Goal: Information Seeking & Learning: Learn about a topic

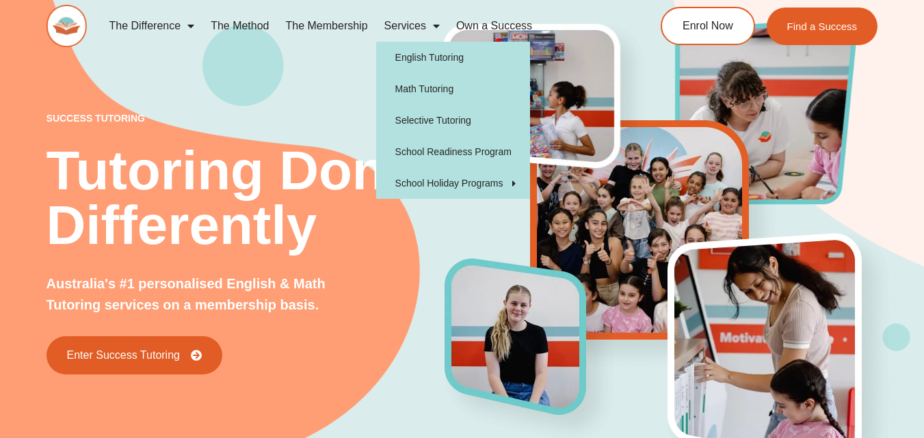
click at [436, 26] on span "Menu" at bounding box center [433, 26] width 14 height 25
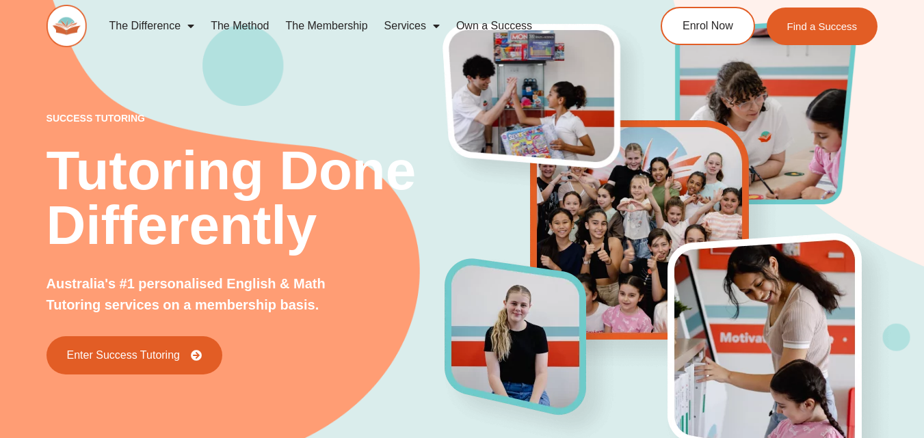
click at [436, 26] on span "Menu" at bounding box center [433, 26] width 14 height 25
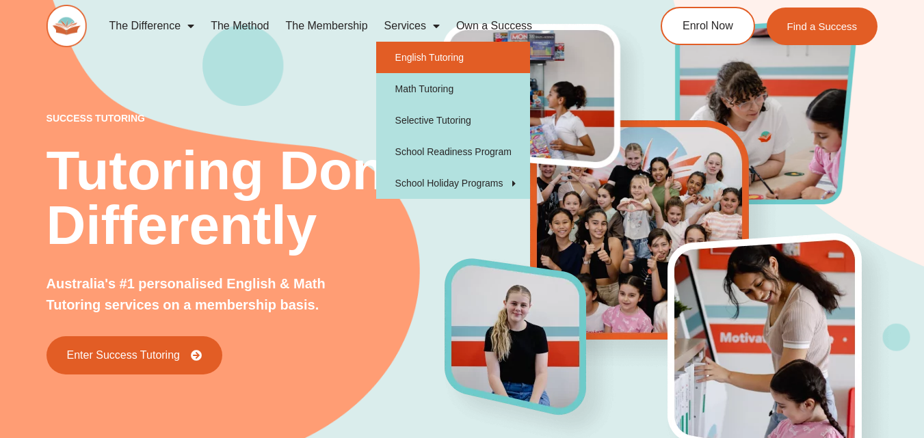
click at [427, 53] on link "English Tutoring" at bounding box center [453, 57] width 154 height 31
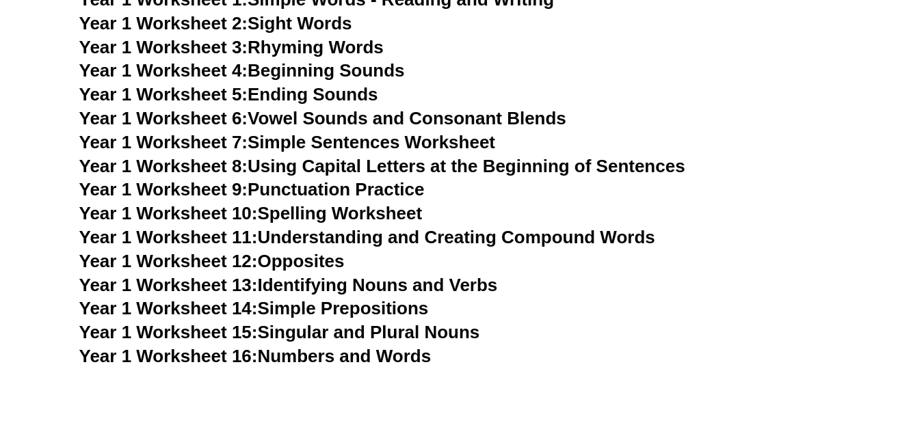
scroll to position [2669, 0]
